Goal: Transaction & Acquisition: Subscribe to service/newsletter

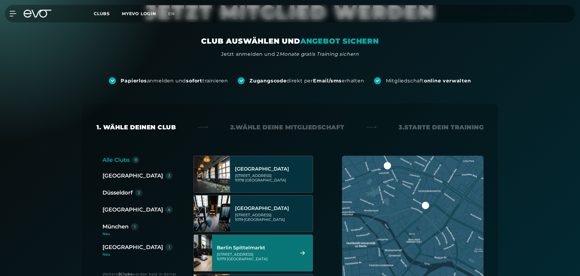
click at [265, 253] on div "[STREET_ADDRESS]" at bounding box center [255, 256] width 76 height 9
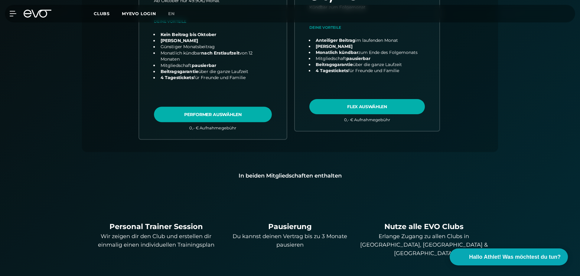
scroll to position [346, 0]
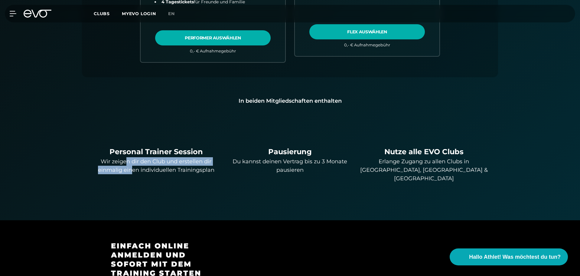
drag, startPoint x: 125, startPoint y: 161, endPoint x: 130, endPoint y: 179, distance: 18.7
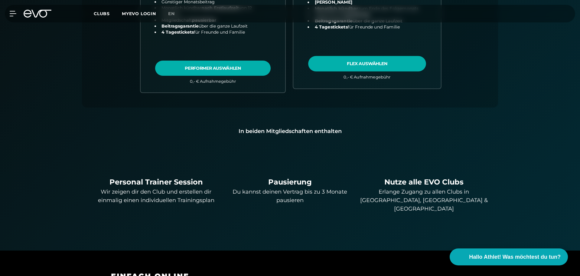
scroll to position [164, 0]
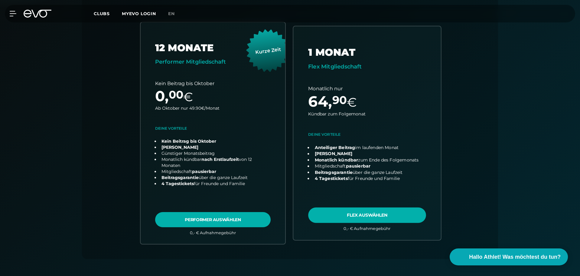
click at [361, 220] on link "choose plan" at bounding box center [368, 132] width 148 height 213
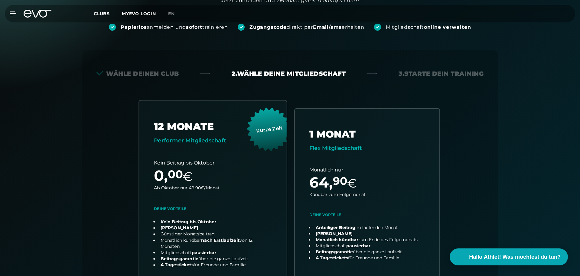
scroll to position [182, 0]
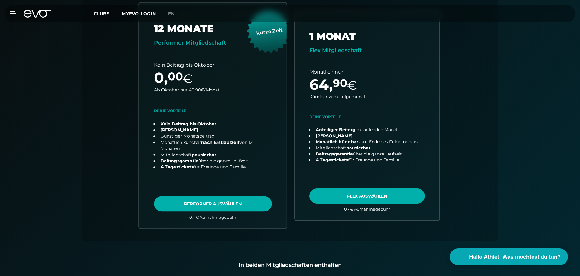
click at [218, 203] on link "choose plan" at bounding box center [213, 115] width 148 height 225
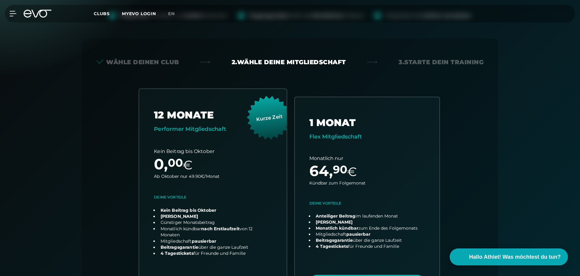
scroll to position [0, 0]
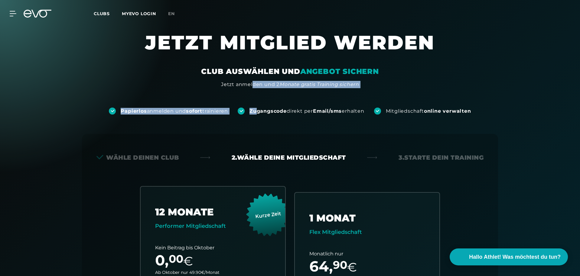
drag, startPoint x: 253, startPoint y: 84, endPoint x: 255, endPoint y: 90, distance: 6.8
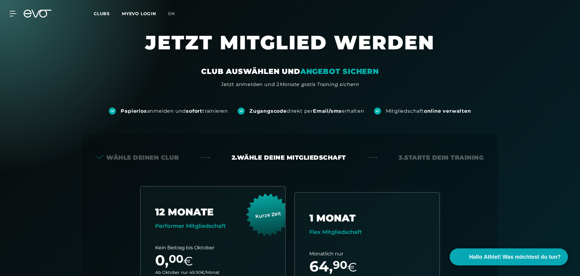
click at [260, 95] on div "Papierlos anmelden und sofort trainieren Zugangscode direkt per Email/sms erhal…" at bounding box center [290, 101] width 580 height 26
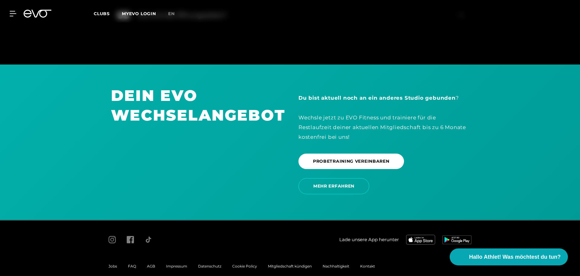
scroll to position [1249, 0]
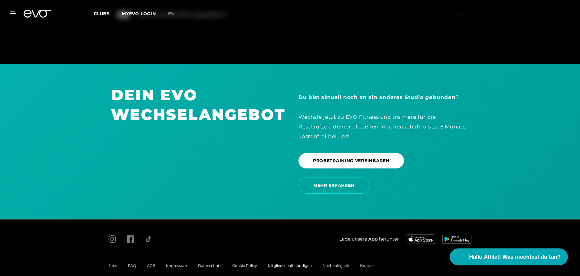
click at [21, 15] on div at bounding box center [37, 14] width 35 height 8
click at [30, 12] on icon at bounding box center [28, 14] width 8 height 8
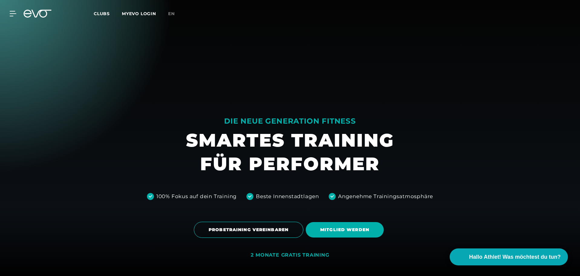
click at [100, 12] on span "Clubs" at bounding box center [102, 13] width 16 height 5
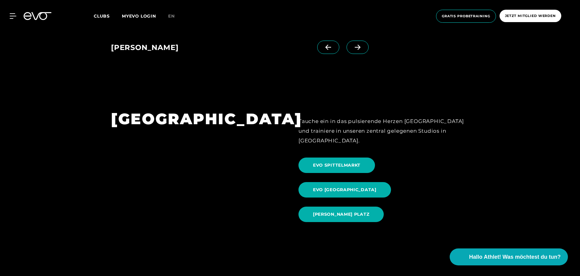
scroll to position [636, 0]
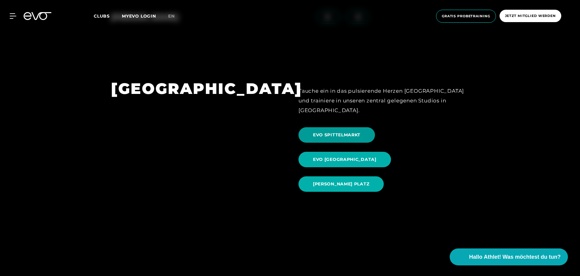
click at [340, 132] on span "EVO SPITTELMARKT" at bounding box center [337, 135] width 48 height 6
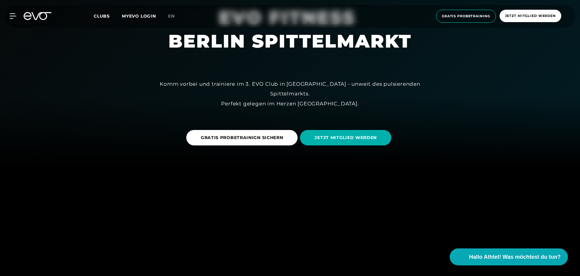
scroll to position [121, 0]
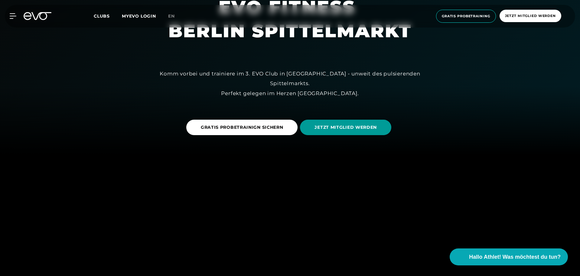
click at [340, 125] on span "JETZT MITGLIED WERDEN" at bounding box center [346, 127] width 62 height 6
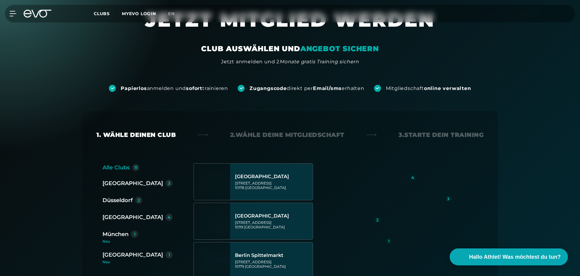
scroll to position [121, 0]
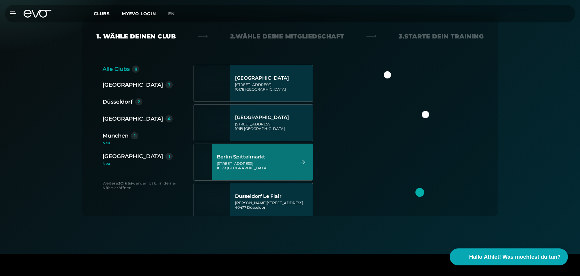
click at [274, 162] on div "[STREET_ADDRESS]" at bounding box center [255, 165] width 76 height 9
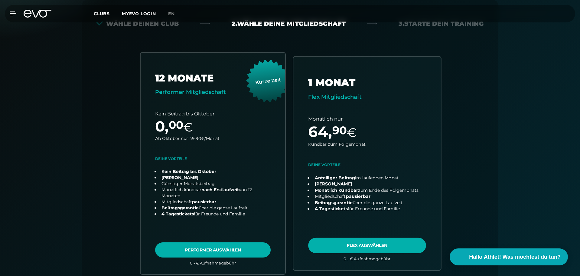
click at [360, 244] on link "choose plan" at bounding box center [368, 163] width 148 height 213
